Goal: Task Accomplishment & Management: Use online tool/utility

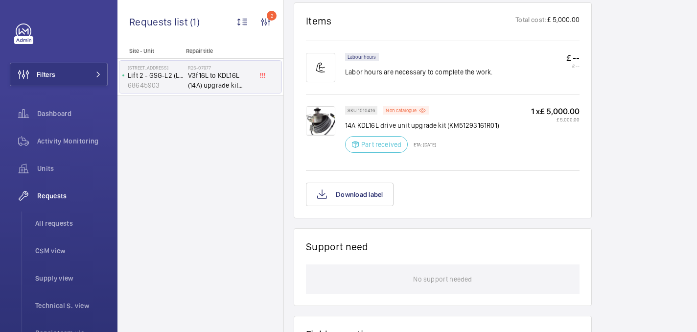
scroll to position [600, 0]
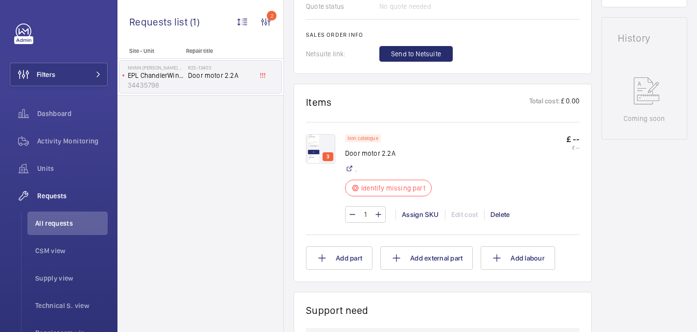
scroll to position [461, 0]
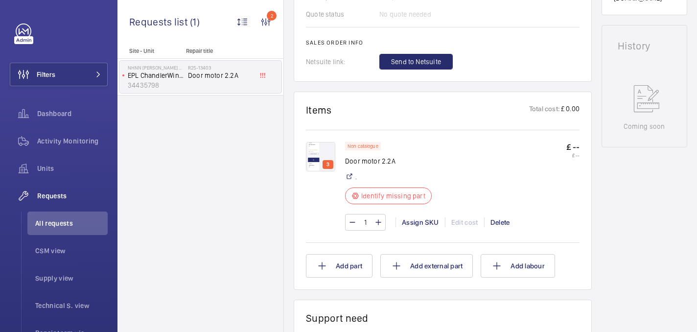
click at [372, 160] on p "Door motor 2.2A" at bounding box center [388, 161] width 87 height 10
copy div "Door motor 2.2A"
click at [326, 145] on img at bounding box center [320, 156] width 29 height 29
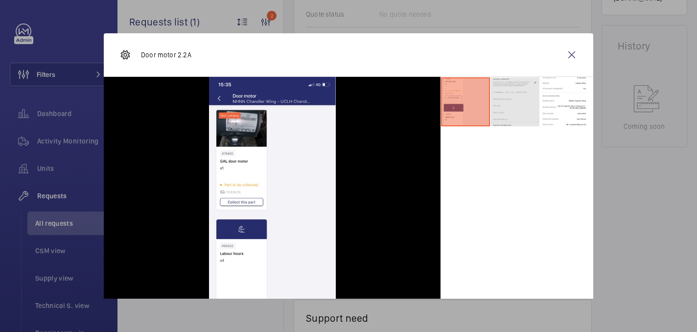
click at [521, 96] on li at bounding box center [514, 101] width 49 height 49
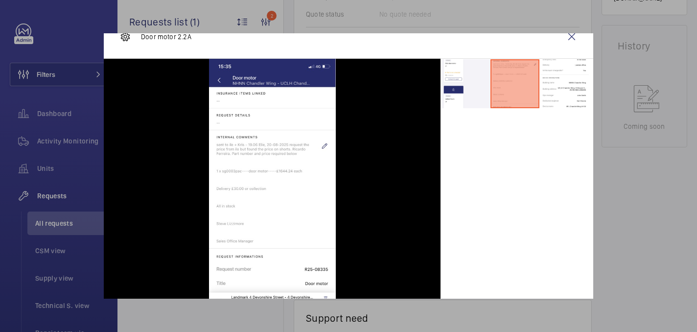
scroll to position [30, 0]
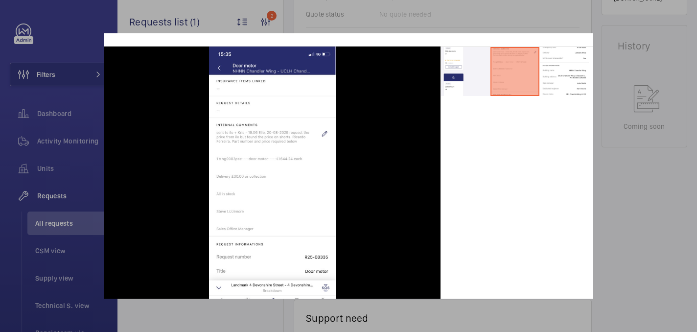
click at [648, 140] on div at bounding box center [348, 166] width 697 height 332
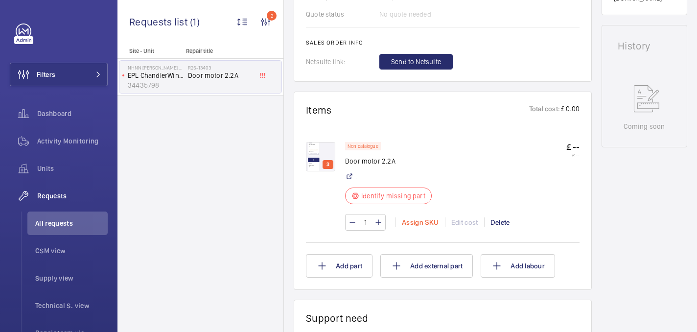
click at [423, 227] on div "Assign SKU" at bounding box center [419, 222] width 49 height 10
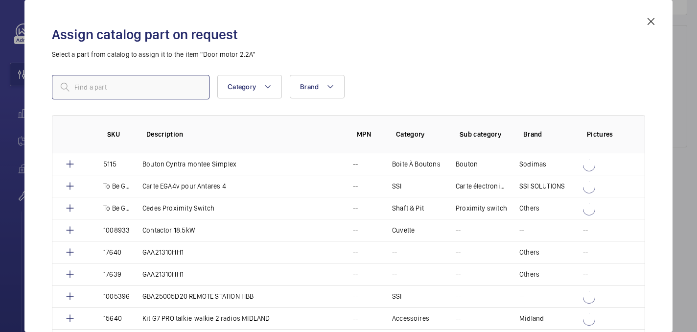
click at [129, 86] on input "text" at bounding box center [131, 87] width 158 height 24
paste input "1009422"
click at [69, 86] on mat-icon at bounding box center [65, 87] width 12 height 12
click at [75, 88] on input "1009422" at bounding box center [131, 87] width 158 height 24
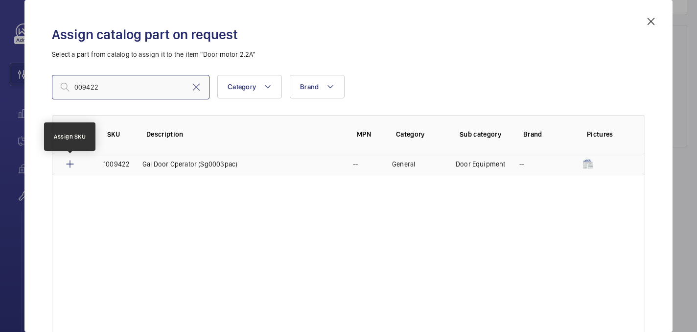
type input "009422"
click at [69, 166] on mat-icon at bounding box center [70, 164] width 12 height 12
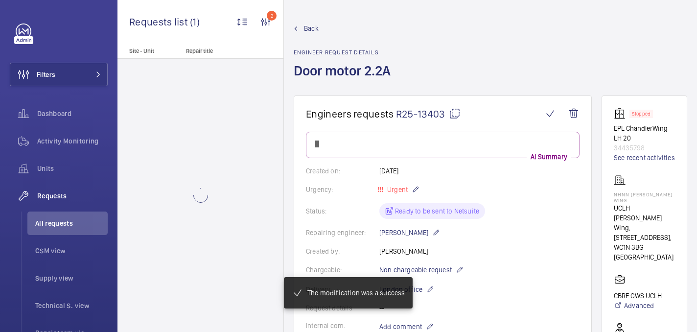
scroll to position [461, 0]
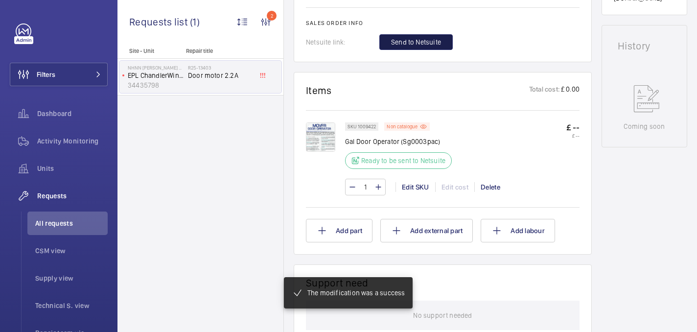
click at [411, 49] on button "Send to Netsuite" at bounding box center [415, 42] width 73 height 16
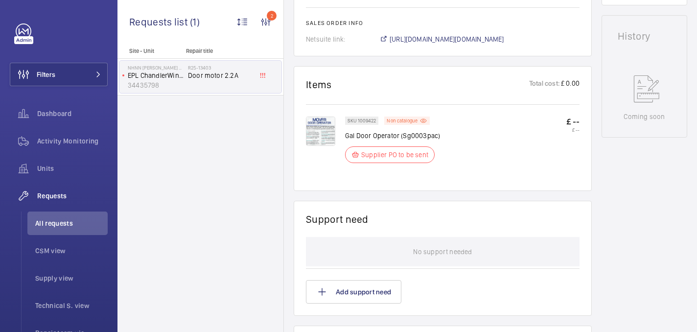
scroll to position [480, 0]
click at [431, 41] on span "[URL][DOMAIN_NAME][DOMAIN_NAME]" at bounding box center [447, 39] width 115 height 10
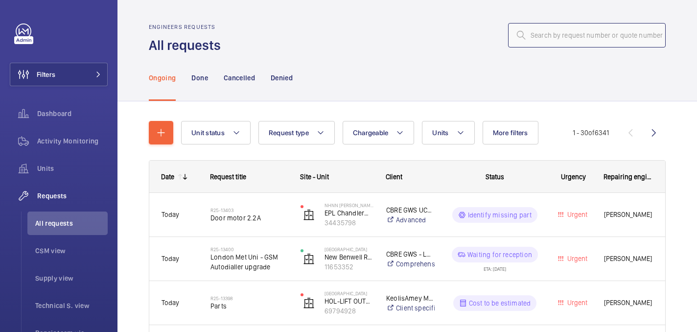
click at [558, 35] on input "text" at bounding box center [587, 35] width 158 height 24
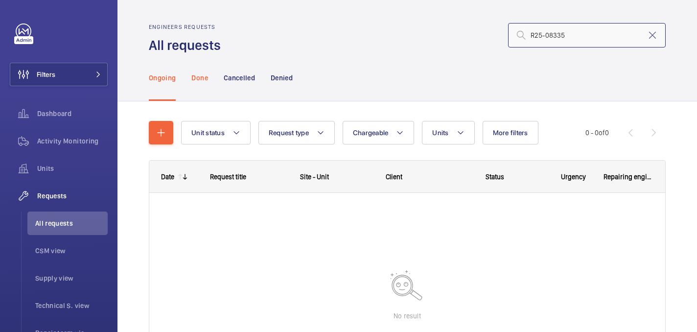
type input "R25-08335"
click at [202, 69] on div "Done" at bounding box center [199, 77] width 16 height 46
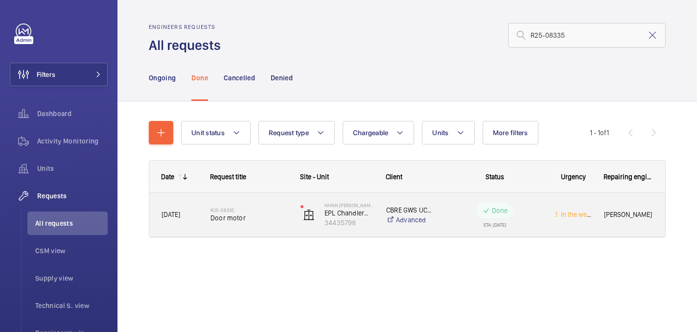
click at [256, 231] on div "R25-08335 Door motor" at bounding box center [243, 215] width 89 height 44
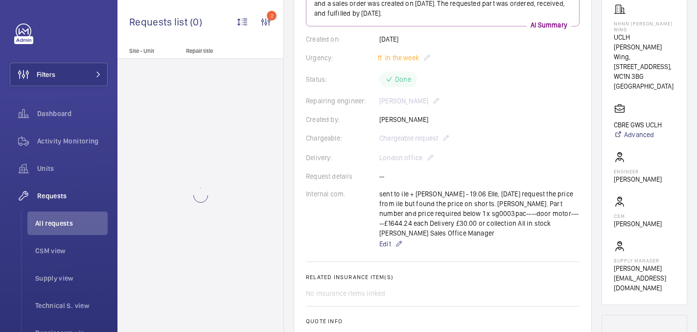
scroll to position [420, 0]
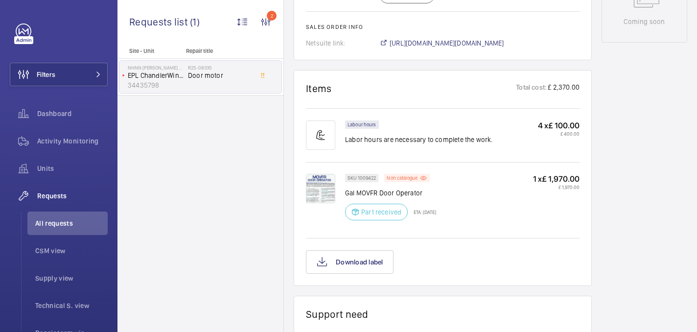
scroll to position [576, 0]
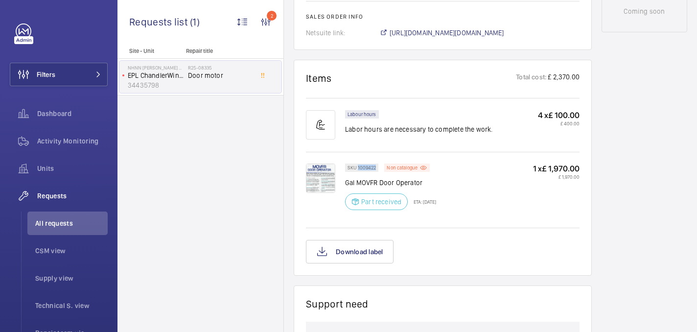
drag, startPoint x: 357, startPoint y: 170, endPoint x: 375, endPoint y: 167, distance: 18.8
click at [383, 169] on wm-front-pills "SKU 1009422" at bounding box center [364, 167] width 39 height 8
copy p "1009422"
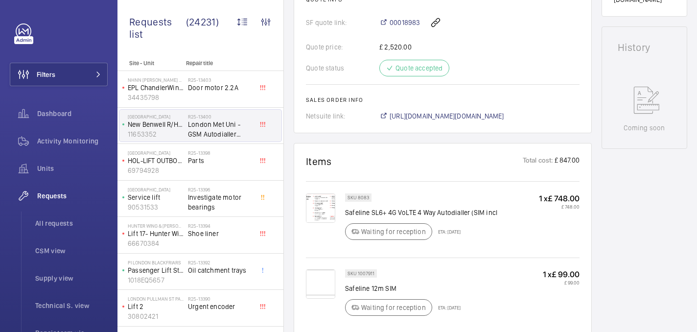
scroll to position [337, 0]
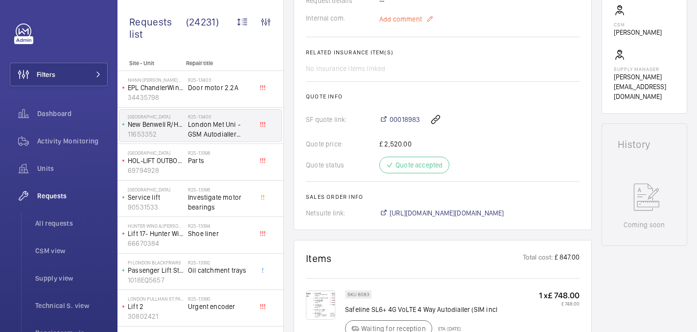
click at [412, 15] on span "Add comment" at bounding box center [400, 19] width 43 height 10
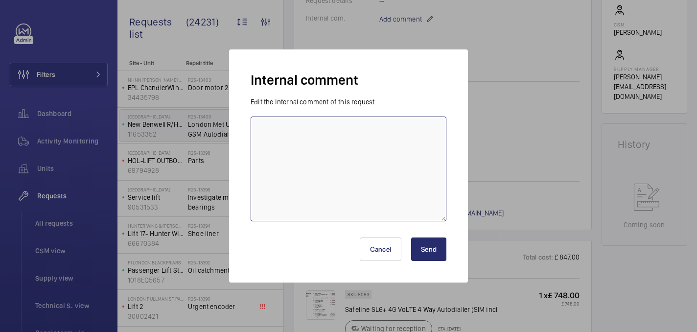
click at [354, 141] on textarea at bounding box center [349, 168] width 196 height 105
type textarea "ready for collection - 07/10 india"
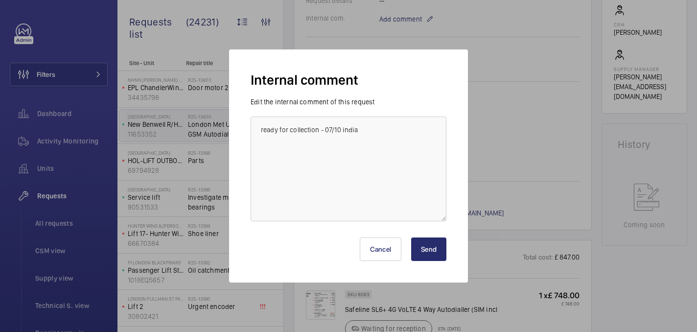
click at [431, 246] on button "Send" at bounding box center [428, 248] width 35 height 23
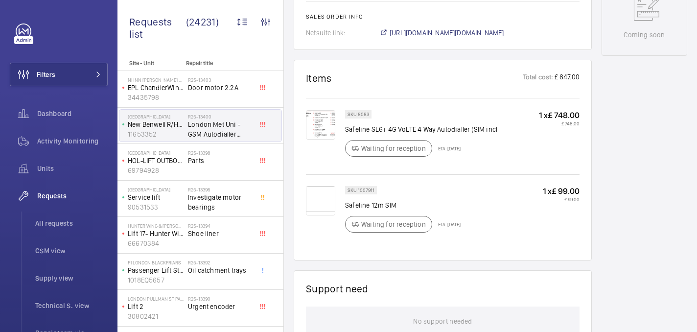
scroll to position [0, 0]
